Goal: Information Seeking & Learning: Find specific fact

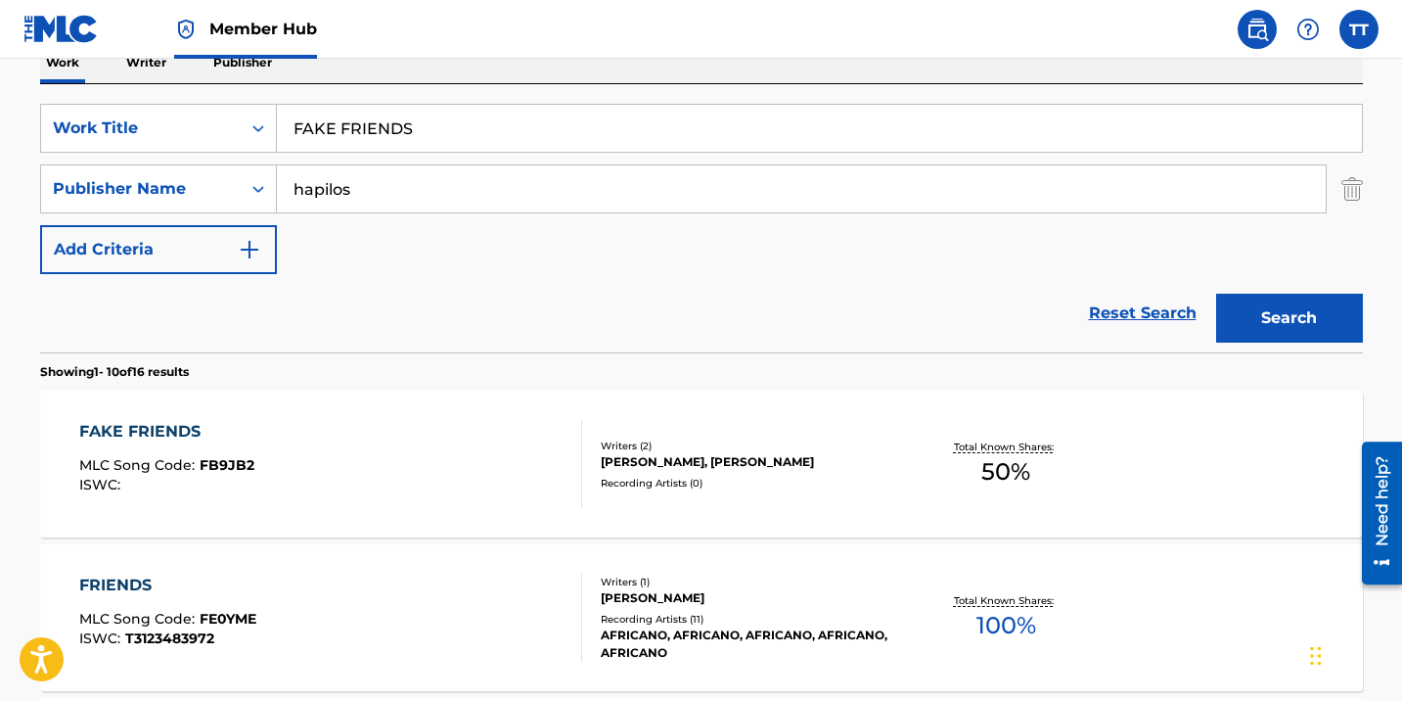
click at [178, 474] on div "MLC Song Code : FB9JB2" at bounding box center [166, 468] width 175 height 20
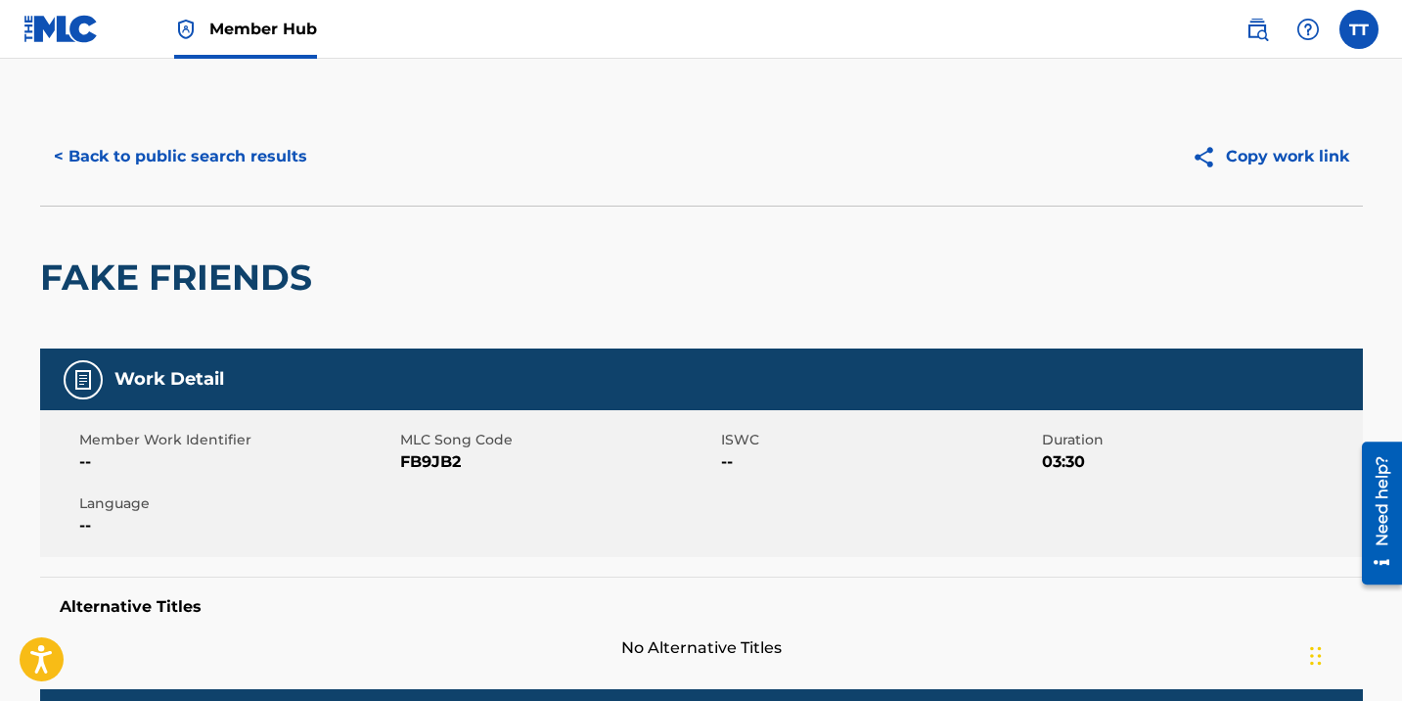
click at [434, 477] on div "Member Work Identifier -- MLC Song Code FB9JB2 ISWC -- Duration 03:30 Language …" at bounding box center [701, 483] width 1323 height 147
click at [434, 466] on span "FB9JB2" at bounding box center [558, 461] width 316 height 23
copy span "FB9JB2"
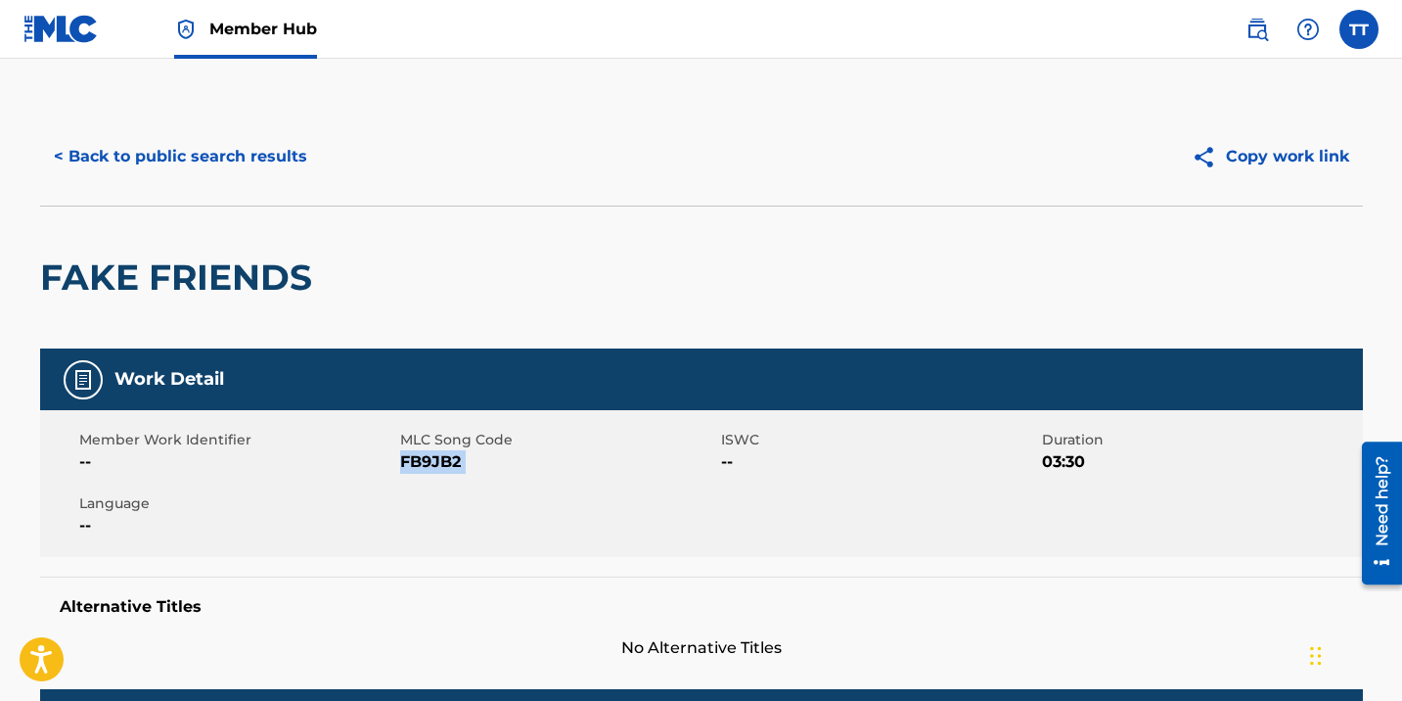
copy span "FB9JB2"
click at [238, 163] on button "< Back to public search results" at bounding box center [180, 156] width 281 height 49
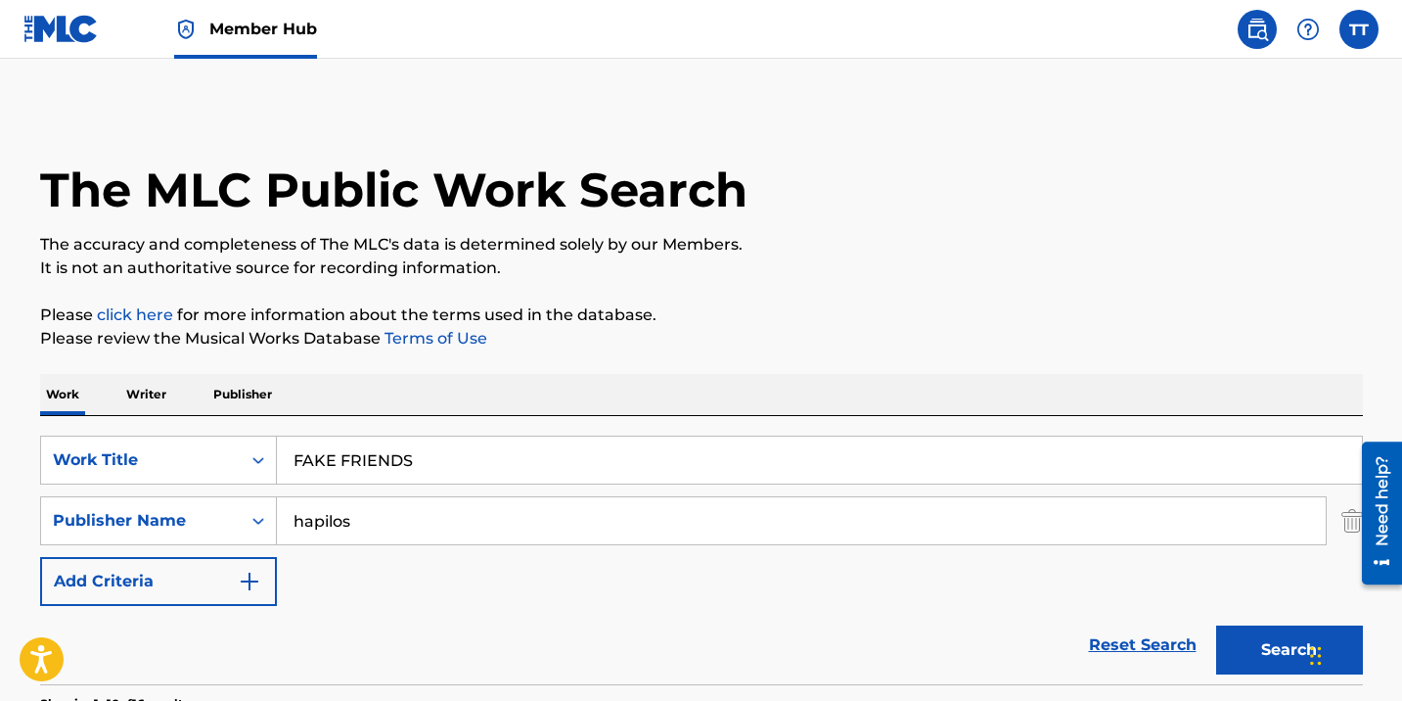
scroll to position [332, 0]
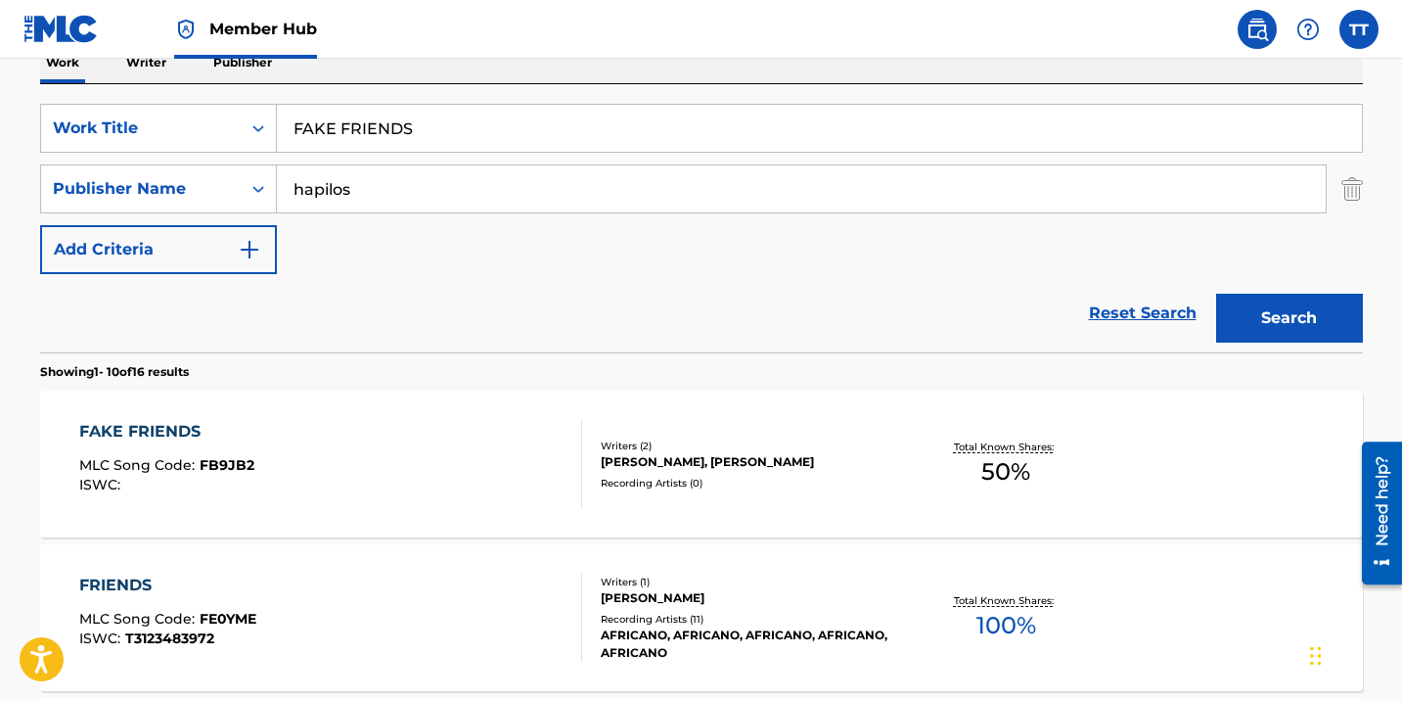
click at [441, 151] on div "FAKE FRIENDS" at bounding box center [820, 128] width 1086 height 49
click at [440, 150] on input "FAKE FRIENDS" at bounding box center [819, 128] width 1085 height 47
paste input "DON'T IGNORE ME"
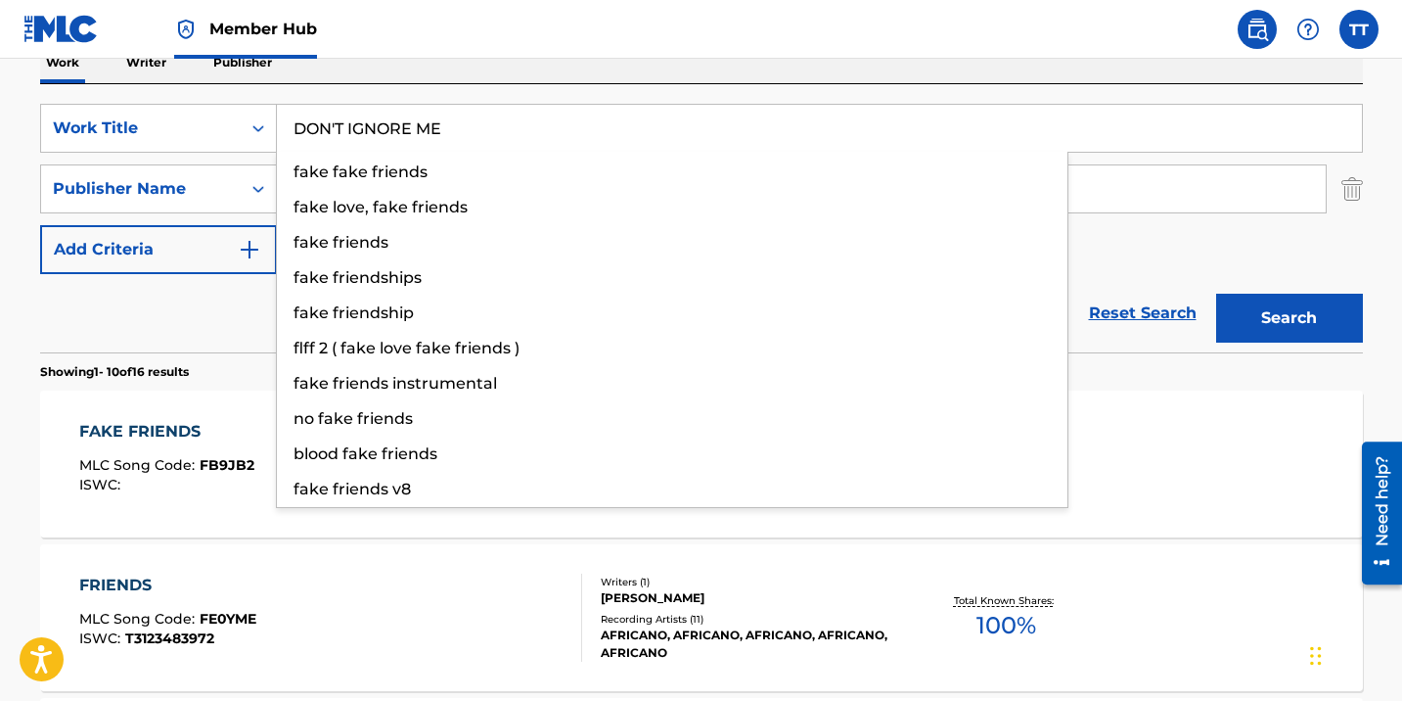
type input "DON'T IGNORE ME"
click at [1216, 294] on button "Search" at bounding box center [1289, 318] width 147 height 49
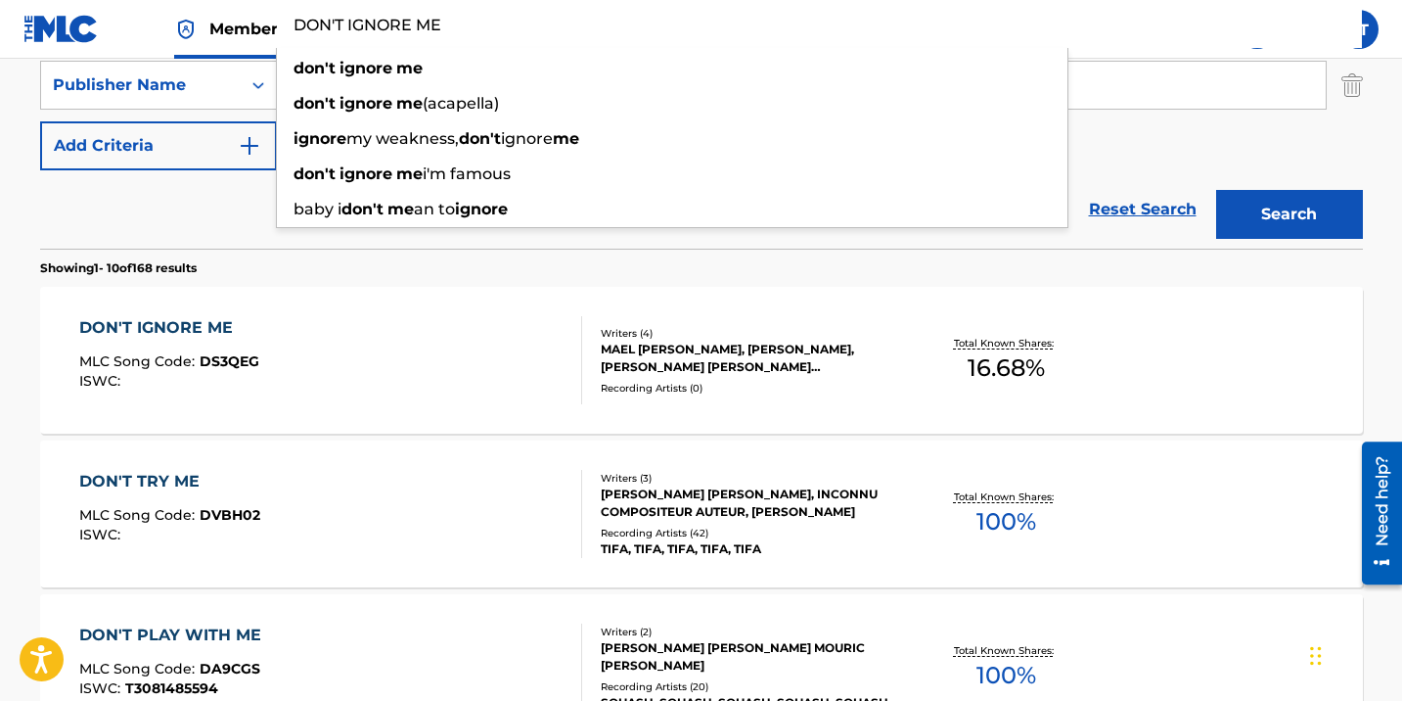
scroll to position [439, 0]
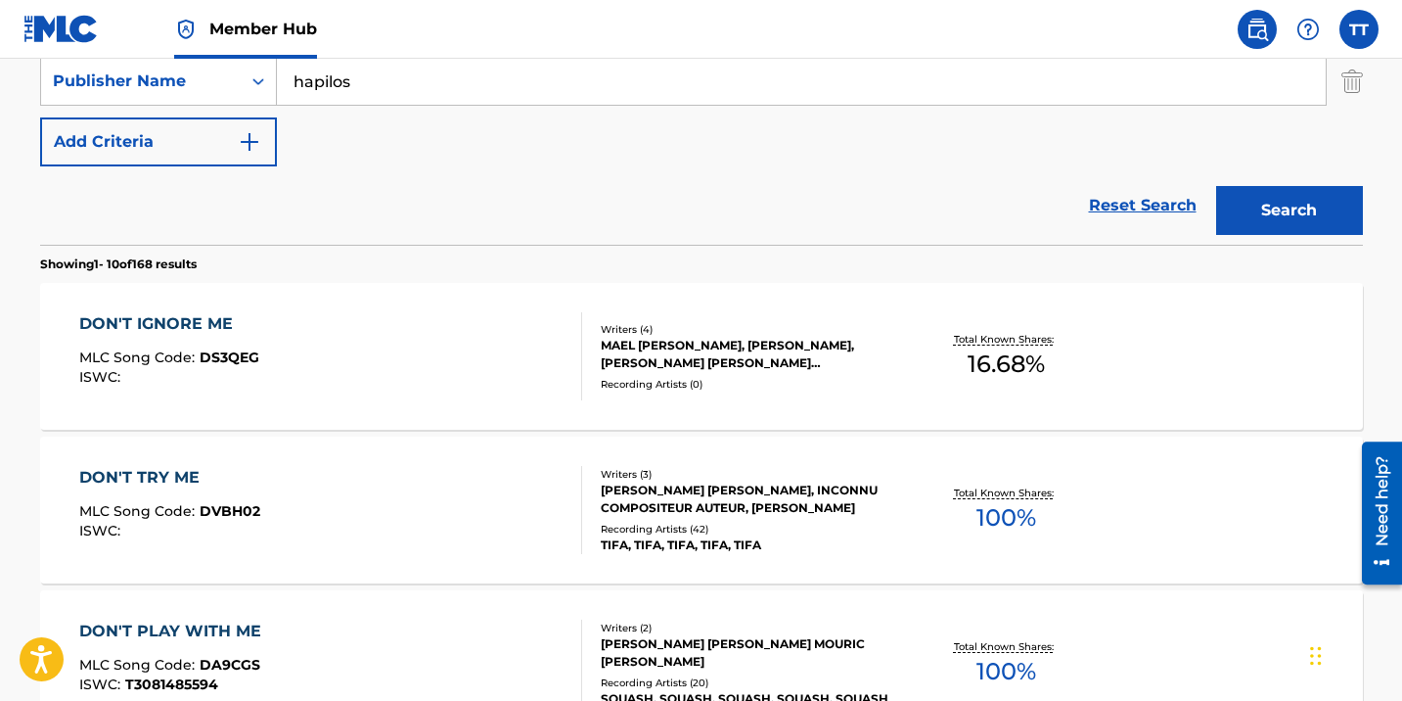
click at [493, 403] on div "DON'T IGNORE ME MLC Song Code : DS3QEG ISWC : Writers ( 4 ) [PERSON_NAME], [PER…" at bounding box center [701, 356] width 1323 height 147
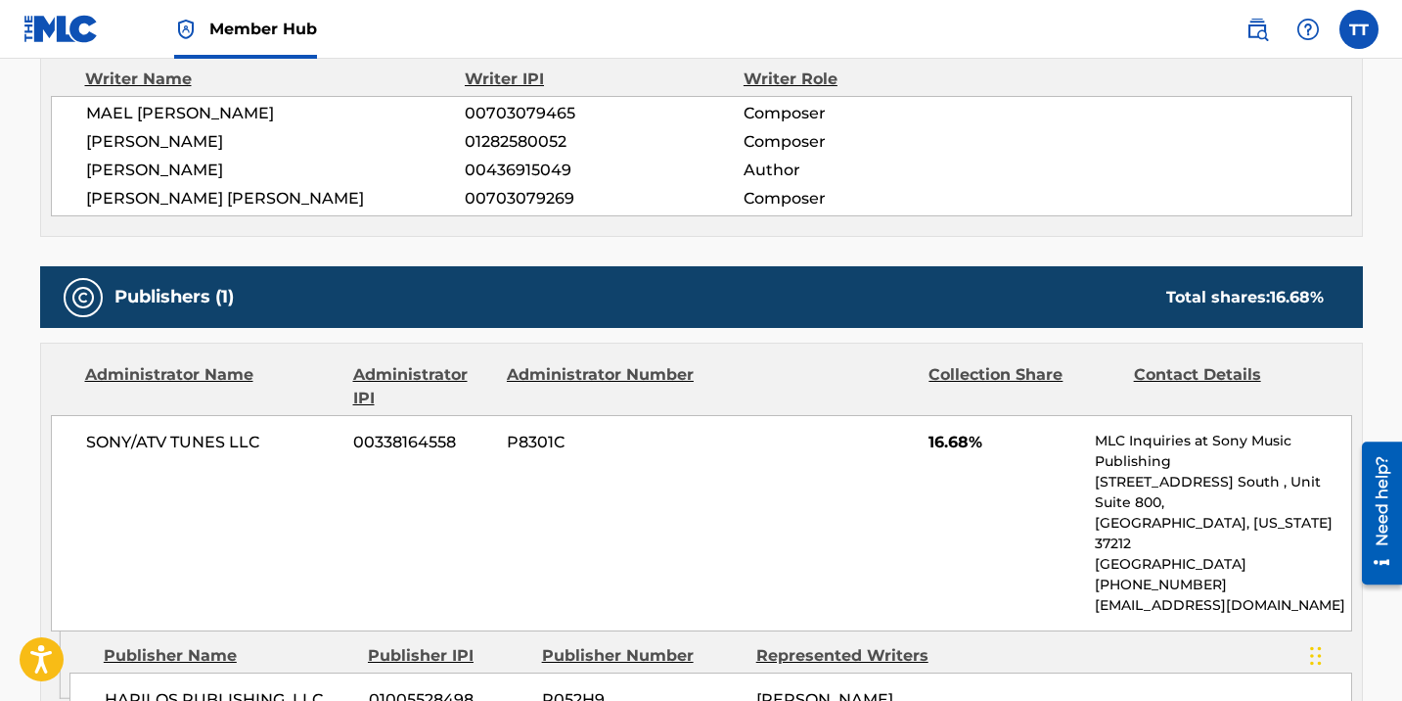
scroll to position [709, 0]
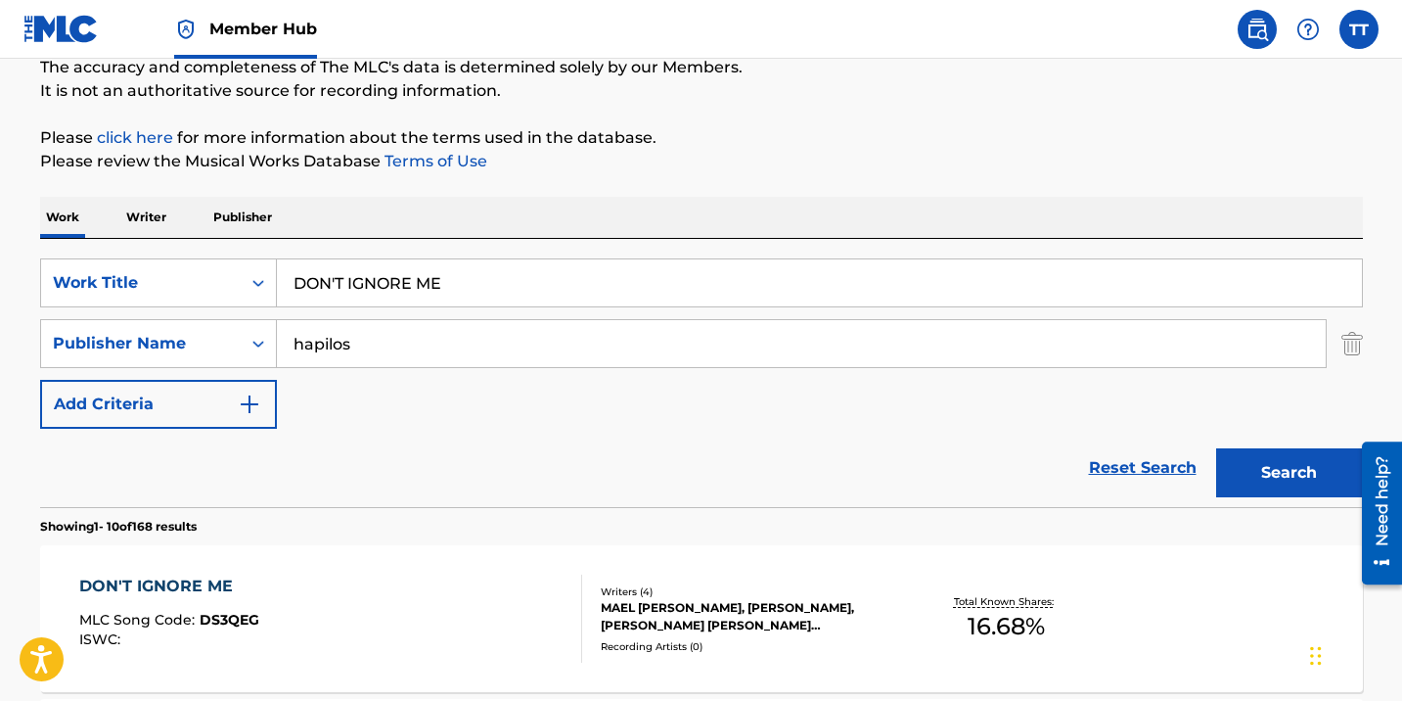
scroll to position [208, 0]
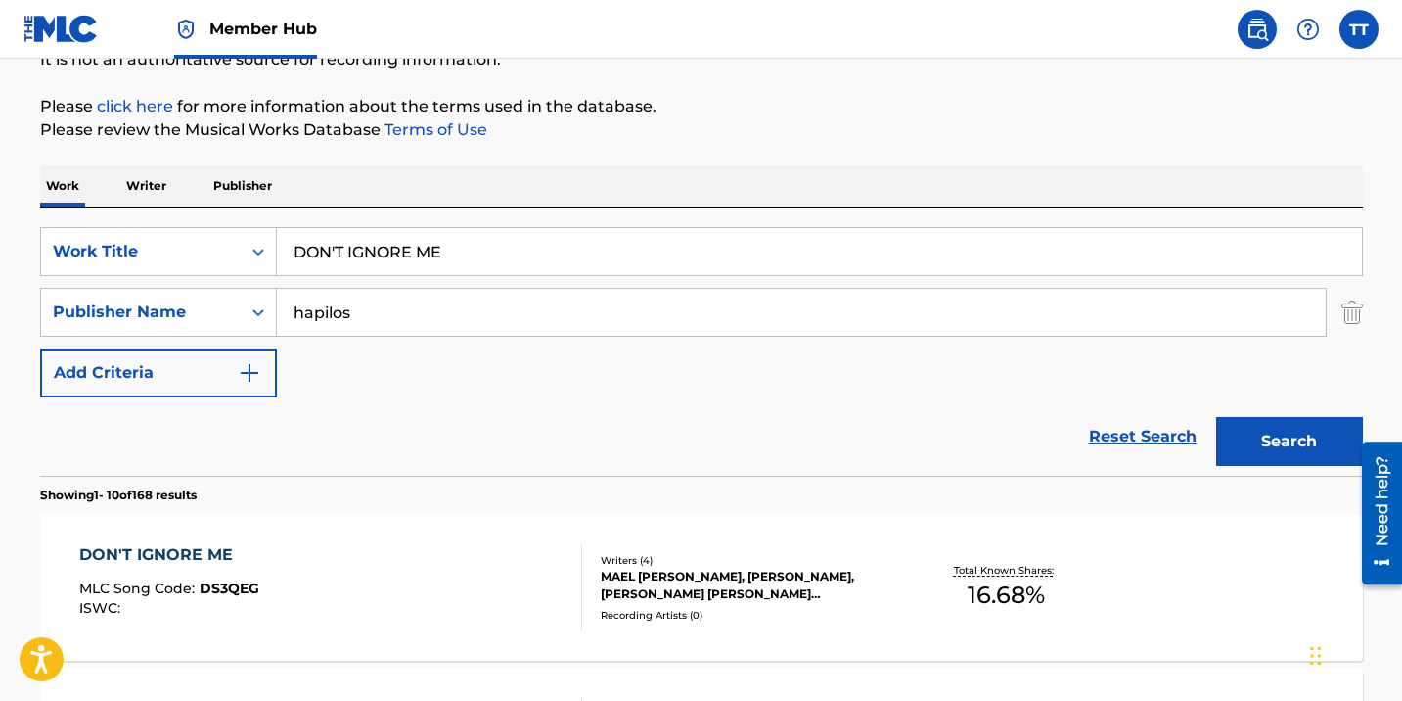
click at [367, 560] on div "DON'T IGNORE ME MLC Song Code : DS3QEG ISWC :" at bounding box center [330, 587] width 503 height 88
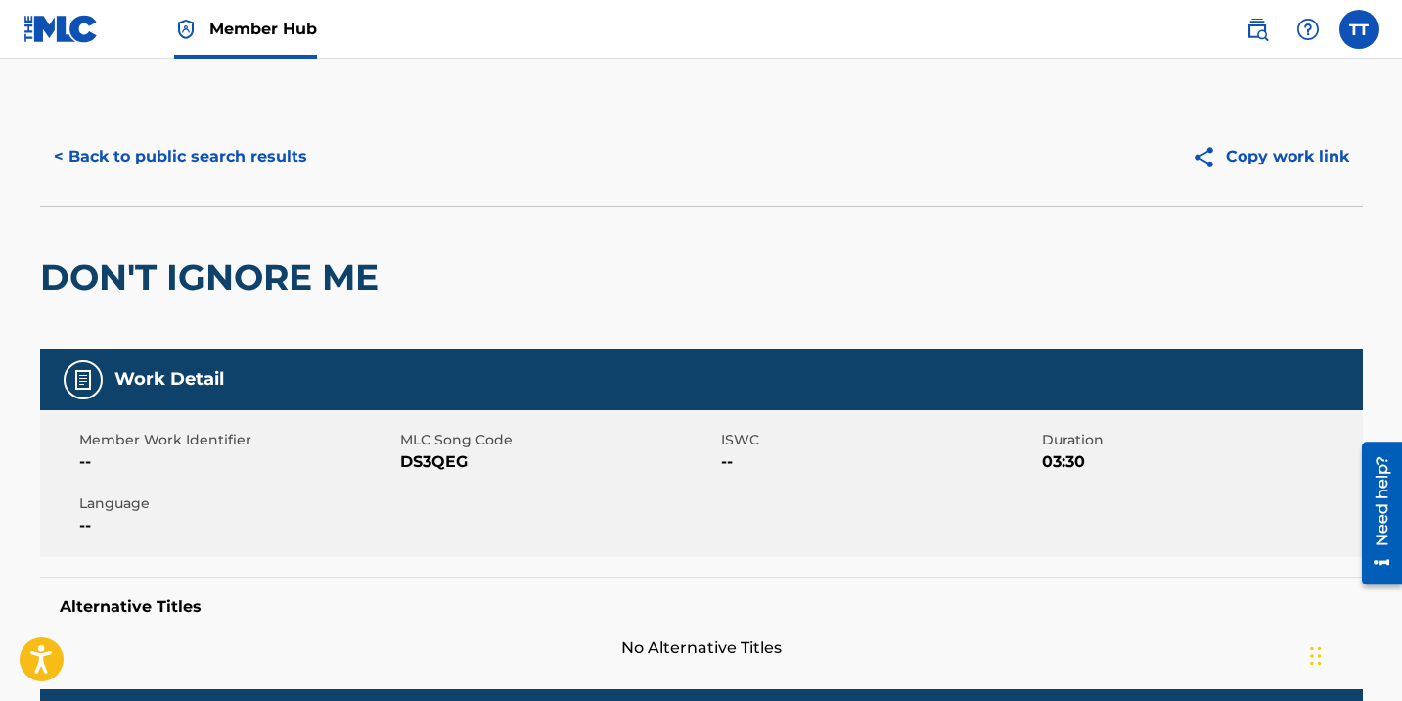
click at [439, 453] on span "DS3QEG" at bounding box center [558, 461] width 316 height 23
copy span "DS3QEG"
click at [228, 167] on button "< Back to public search results" at bounding box center [180, 156] width 281 height 49
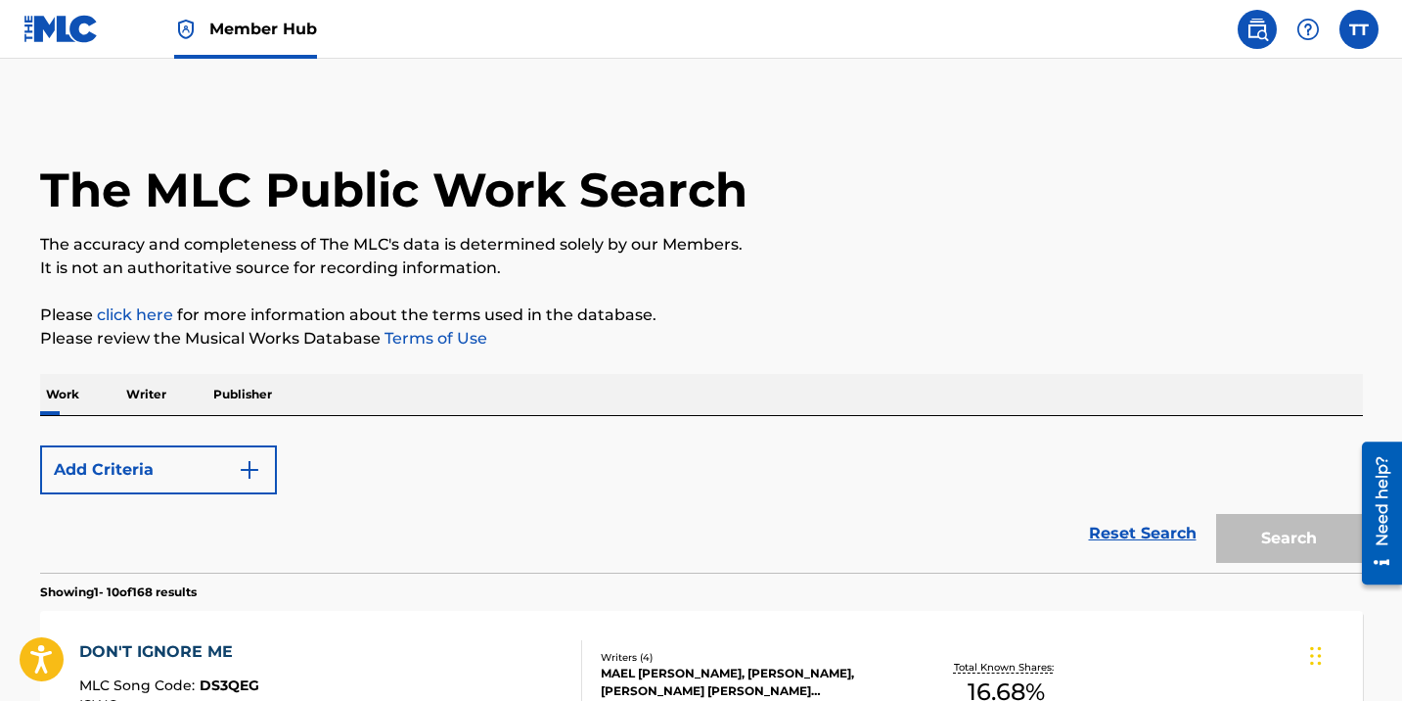
scroll to position [208, 0]
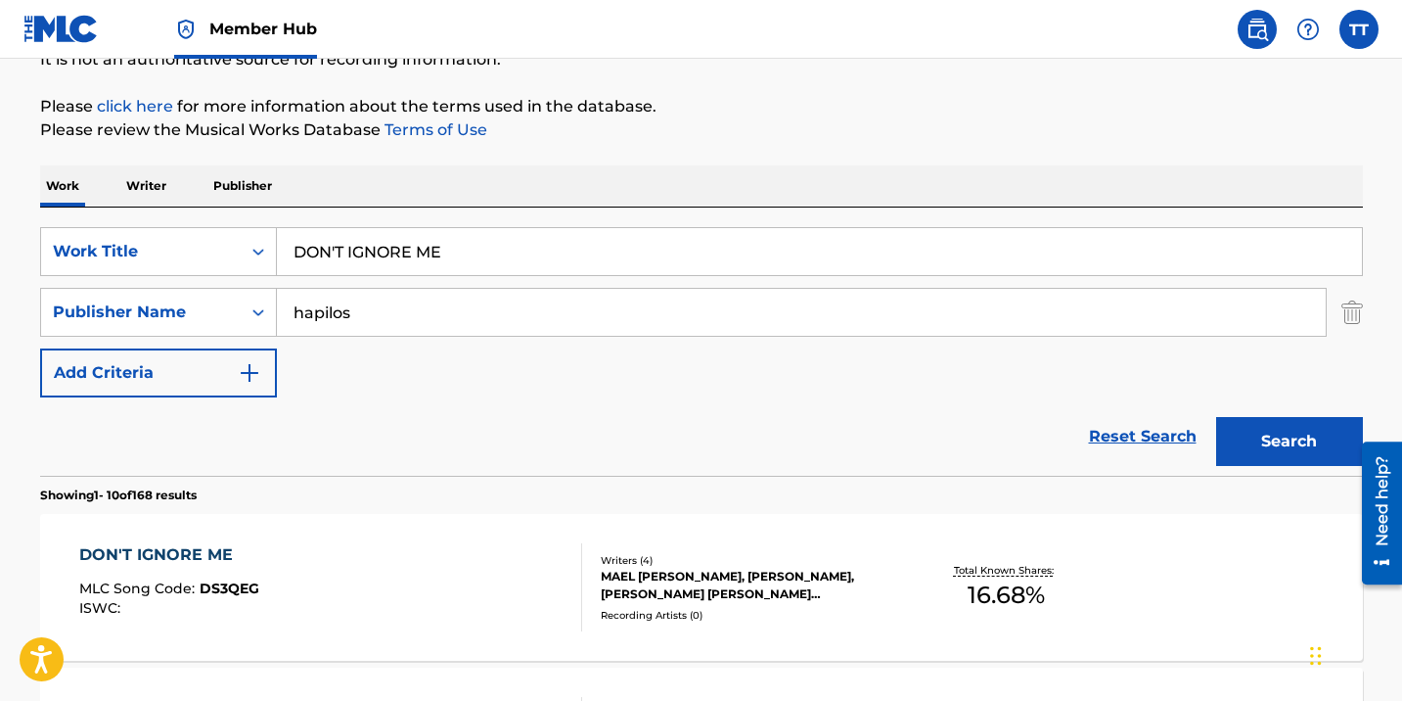
click at [423, 234] on input "DON'T IGNORE ME" at bounding box center [819, 251] width 1085 height 47
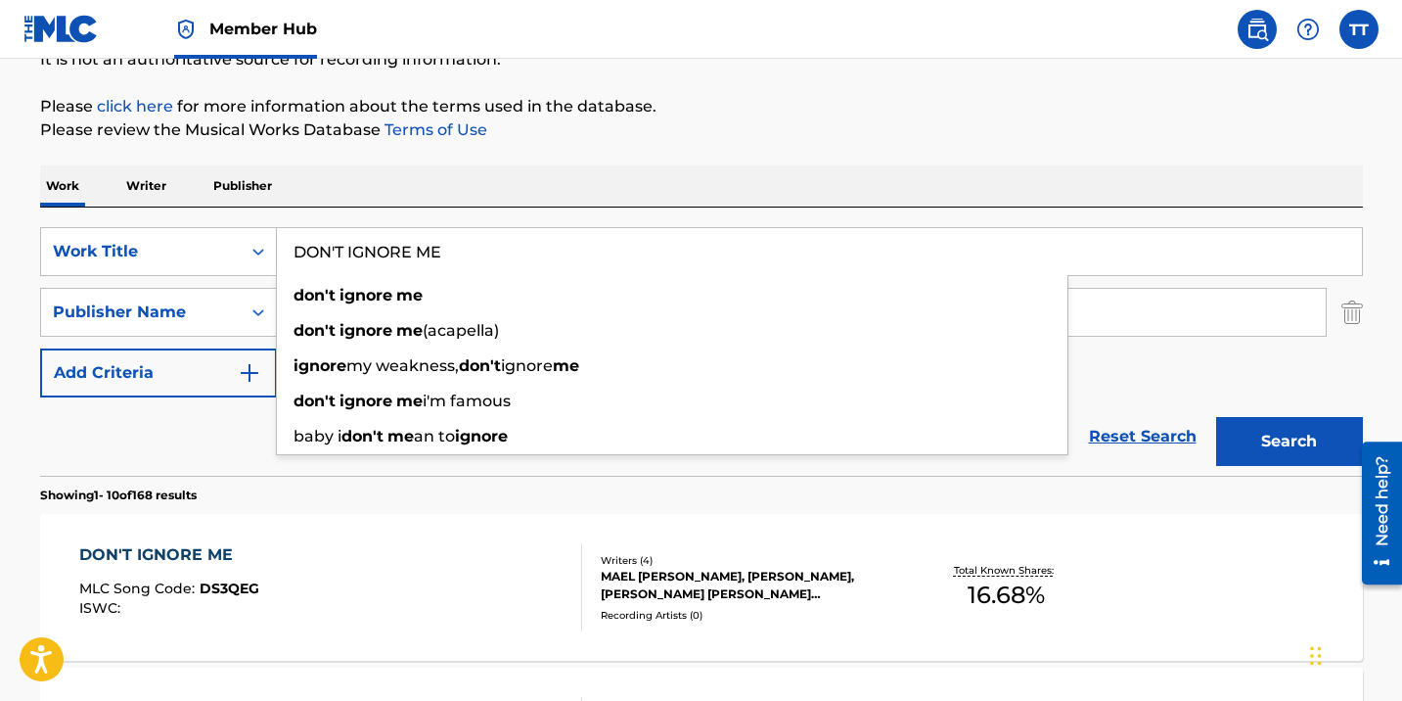
click at [421, 237] on input "DON'T IGNORE ME" at bounding box center [819, 251] width 1085 height 47
paste input "NAH FALL"
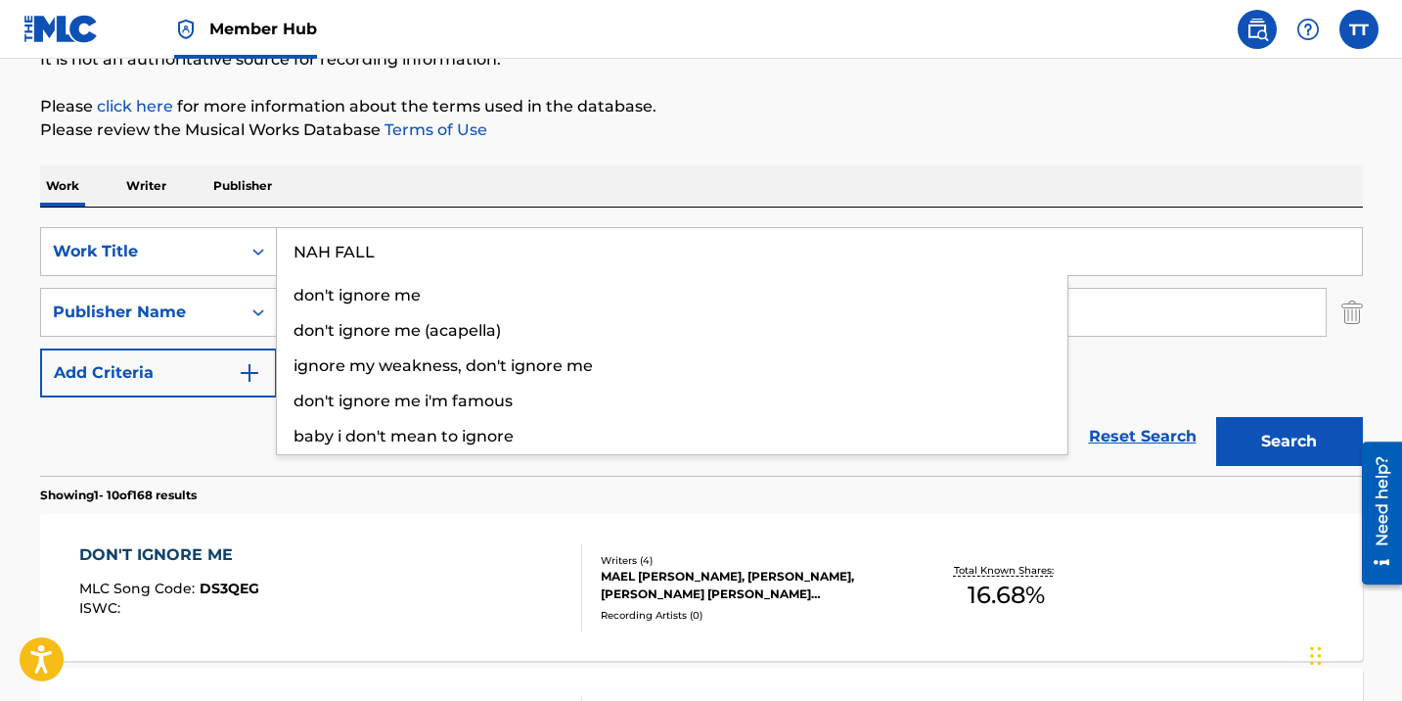
type input "NAH FALL"
click at [1216, 417] on button "Search" at bounding box center [1289, 441] width 147 height 49
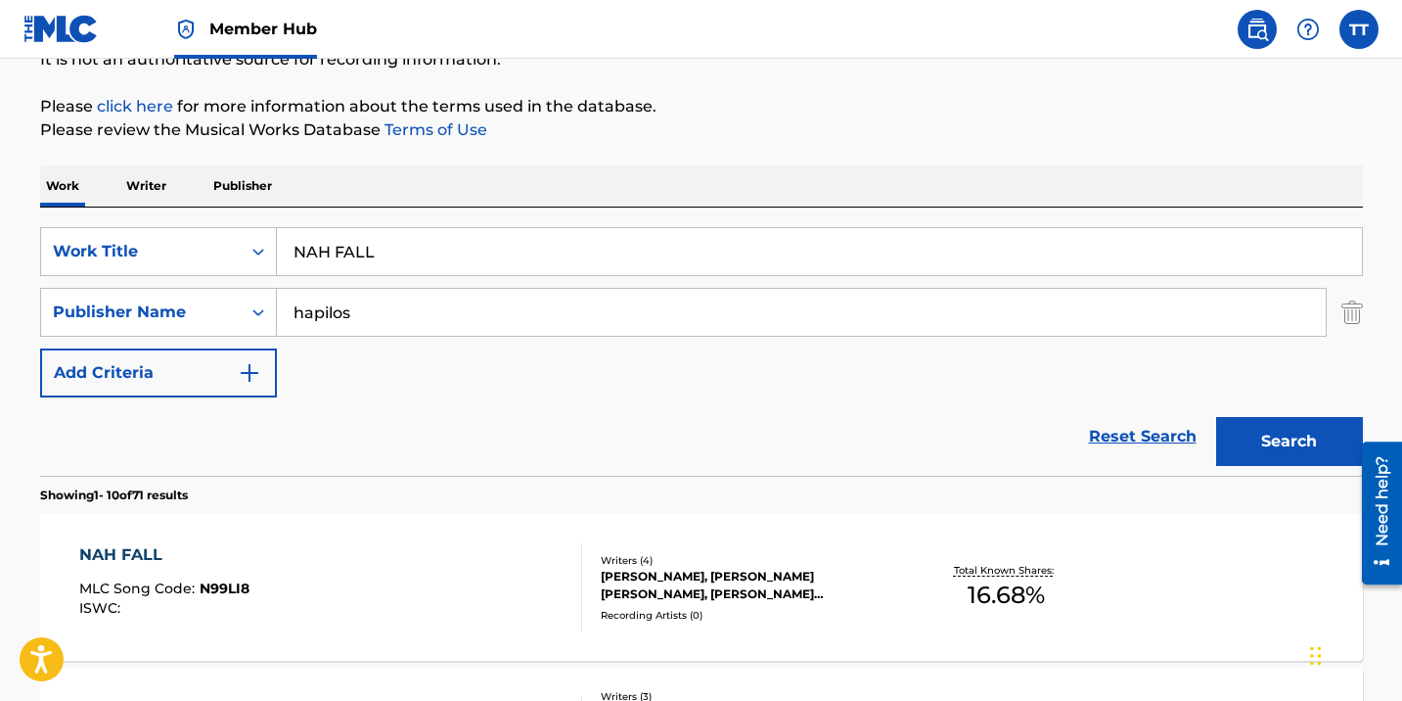
click at [114, 525] on div "NAH FALL MLC Song Code : N99LI8 ISWC : Writers ( 4 ) [PERSON_NAME], [PERSON_NAM…" at bounding box center [701, 587] width 1323 height 147
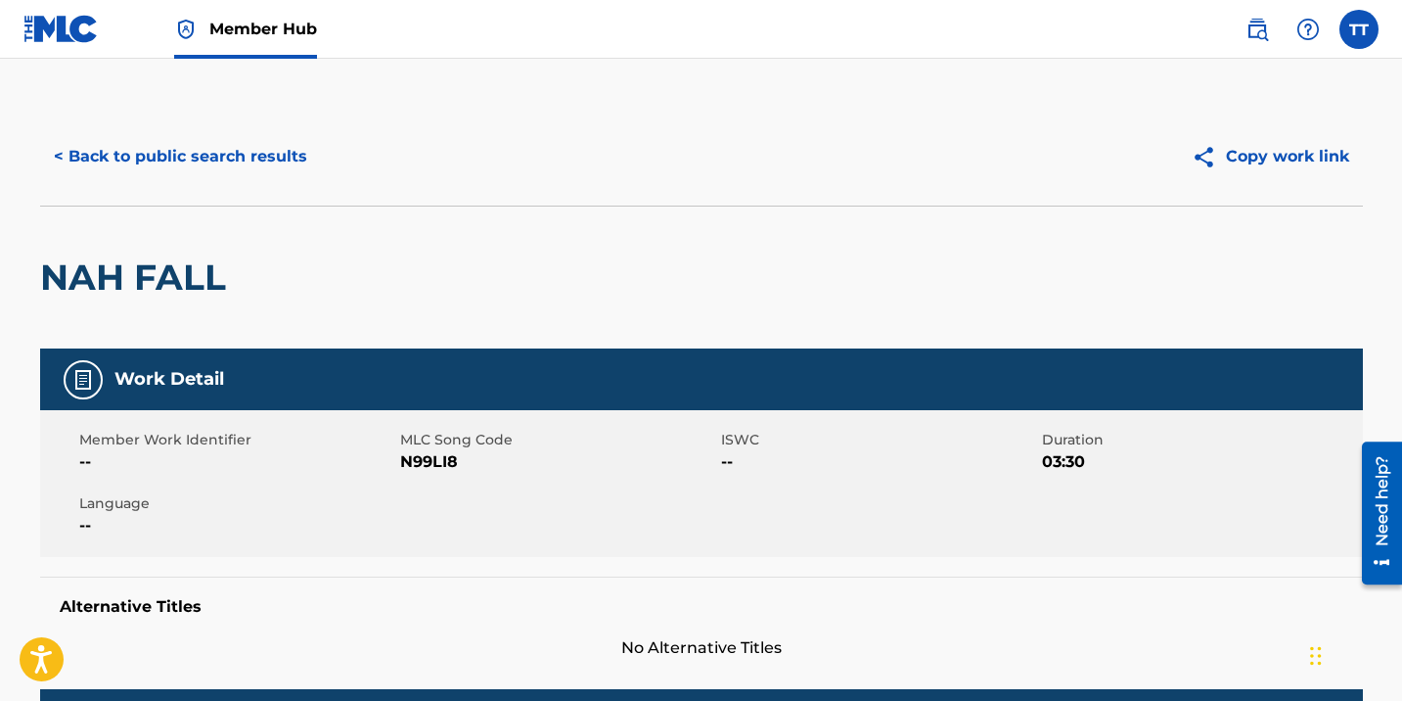
click at [430, 460] on span "N99LI8" at bounding box center [558, 461] width 316 height 23
copy span "N99LI8"
